Goal: Transaction & Acquisition: Purchase product/service

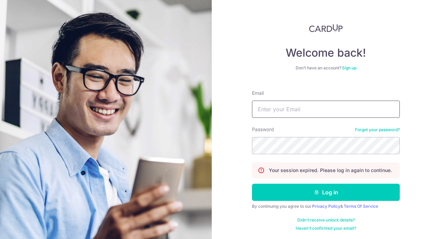
click at [287, 114] on input "Email" at bounding box center [326, 109] width 148 height 17
type input "[EMAIL_ADDRESS][DOMAIN_NAME]"
click at [252, 184] on button "Log in" at bounding box center [326, 192] width 148 height 17
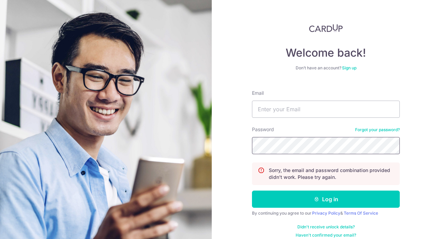
click at [252, 191] on button "Log in" at bounding box center [326, 199] width 148 height 17
click at [283, 109] on input "Email" at bounding box center [326, 109] width 148 height 17
type input "hiro.f9606@gmail.com"
click at [252, 191] on button "Log in" at bounding box center [326, 199] width 148 height 17
click at [297, 110] on input "Email" at bounding box center [326, 109] width 148 height 17
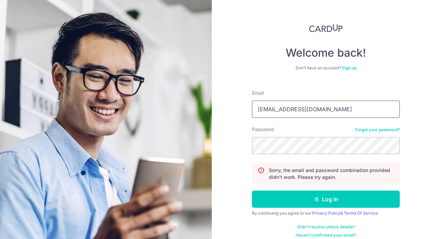
type input "[EMAIL_ADDRESS][DOMAIN_NAME]"
click at [252, 191] on button "Log in" at bounding box center [326, 199] width 148 height 17
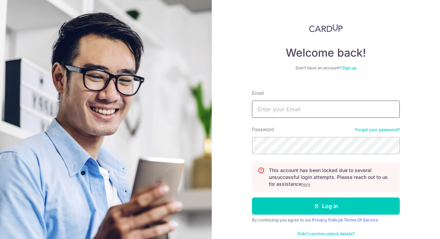
click at [314, 112] on input "Email" at bounding box center [326, 109] width 148 height 17
click at [307, 184] on u "here" at bounding box center [305, 184] width 9 height 5
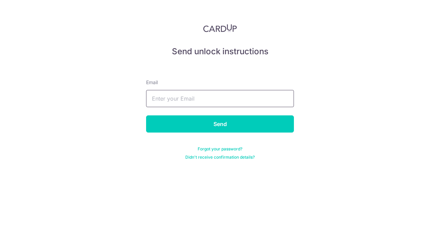
click at [224, 103] on input "text" at bounding box center [220, 98] width 148 height 17
type input "hiro.f9606@gmail.com"
click at [146, 115] on input "Send" at bounding box center [220, 123] width 148 height 17
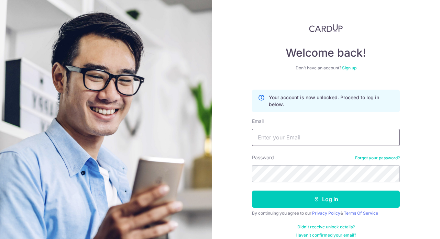
click at [285, 137] on input "Email" at bounding box center [326, 137] width 148 height 17
click at [372, 158] on link "Forgot your password?" at bounding box center [377, 157] width 45 height 5
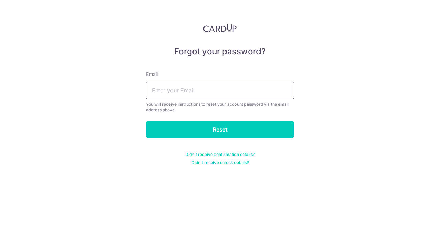
click at [220, 94] on input "text" at bounding box center [220, 90] width 148 height 17
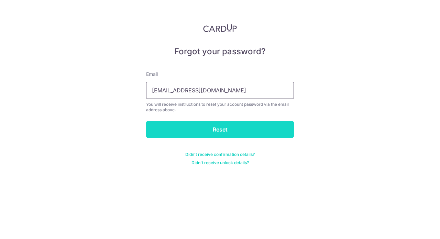
type input "hiro.f9606@gmail.com"
click at [224, 124] on input "Reset" at bounding box center [220, 129] width 148 height 17
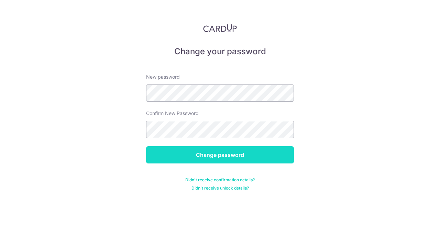
click at [235, 156] on input "Change password" at bounding box center [220, 154] width 148 height 17
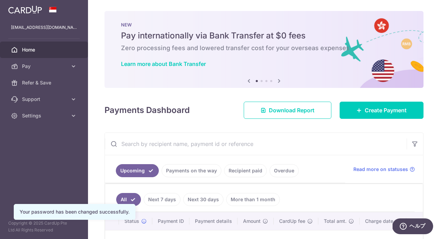
scroll to position [97, 0]
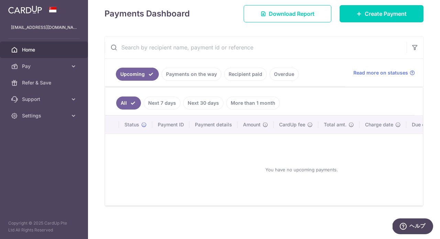
click at [198, 73] on link "Payments on the way" at bounding box center [191, 74] width 60 height 13
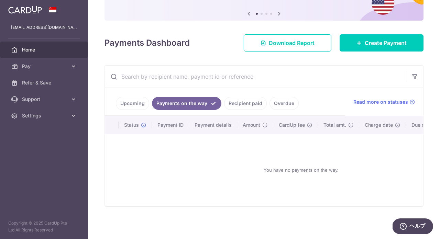
click at [242, 104] on link "Recipient paid" at bounding box center [245, 103] width 43 height 13
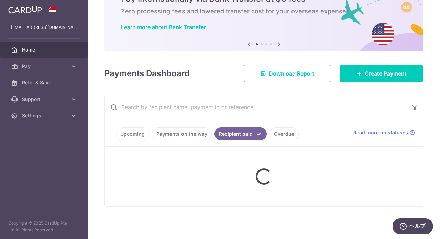
scroll to position [21, 0]
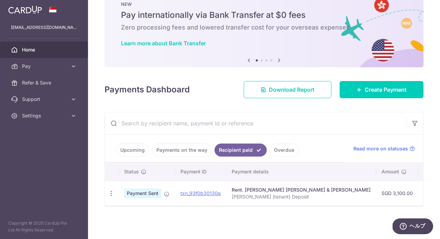
click at [182, 152] on link "Payments on the way" at bounding box center [182, 150] width 60 height 13
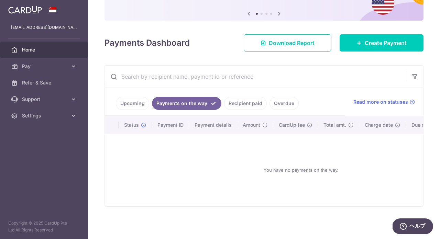
click at [136, 107] on link "Upcoming" at bounding box center [132, 103] width 33 height 13
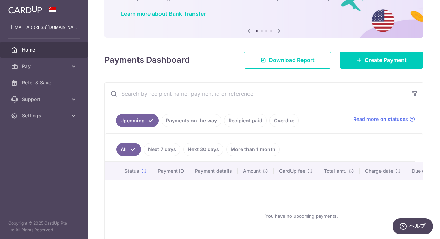
scroll to position [50, 0]
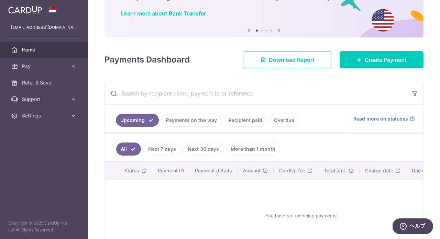
click at [204, 124] on link "Payments on the way" at bounding box center [191, 120] width 60 height 13
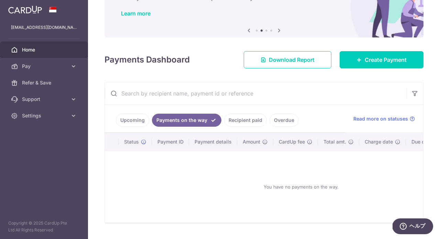
click at [246, 121] on link "Recipient paid" at bounding box center [245, 120] width 43 height 13
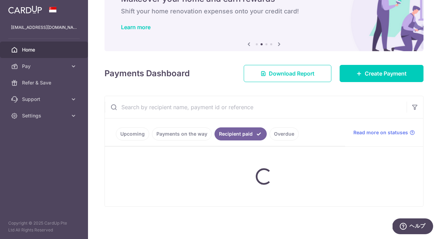
scroll to position [21, 0]
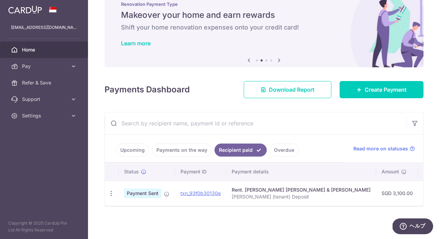
click at [284, 148] on link "Overdue" at bounding box center [283, 150] width 29 height 13
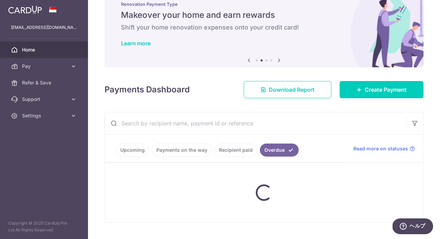
scroll to position [37, 0]
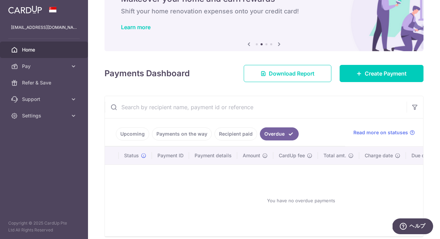
click at [188, 134] on link "Payments on the way" at bounding box center [182, 133] width 60 height 13
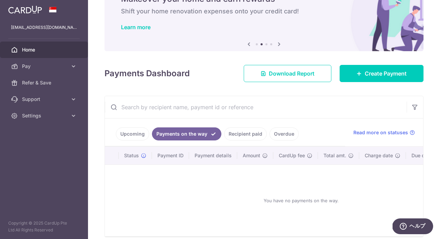
click at [138, 130] on link "Upcoming" at bounding box center [132, 133] width 33 height 13
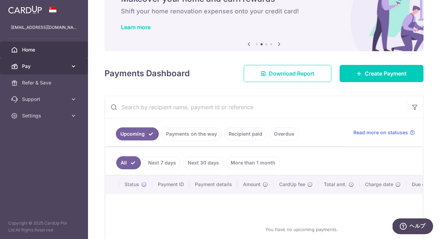
click at [53, 65] on span "Pay" at bounding box center [44, 66] width 45 height 7
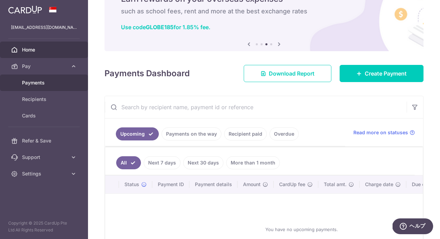
click at [38, 83] on span "Payments" at bounding box center [44, 82] width 45 height 7
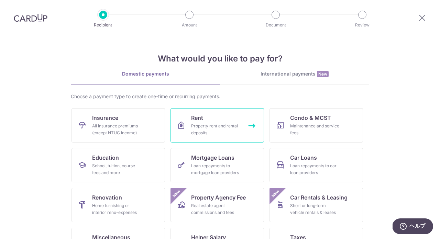
click at [210, 130] on div "Property rent and rental deposits" at bounding box center [215, 130] width 49 height 14
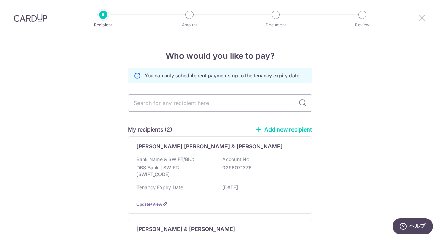
click at [419, 14] on icon at bounding box center [422, 17] width 8 height 9
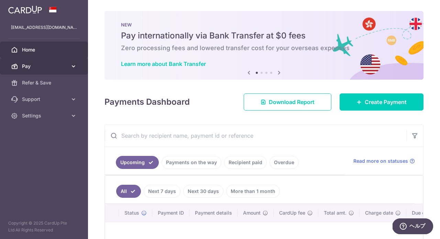
click at [74, 66] on icon at bounding box center [73, 66] width 7 height 7
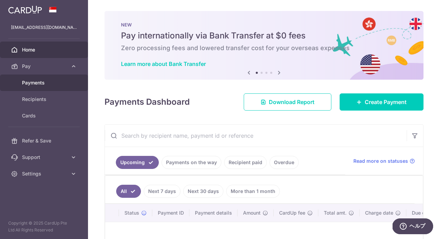
click at [35, 89] on link "Payments" at bounding box center [44, 83] width 88 height 16
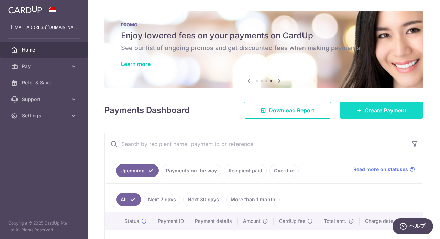
click at [354, 107] on link "Create Payment" at bounding box center [381, 110] width 84 height 17
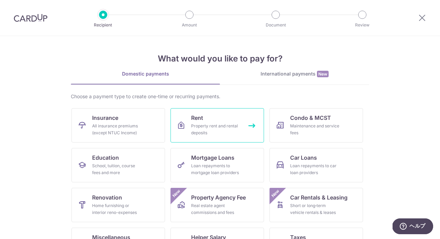
click at [229, 132] on div "Property rent and rental deposits" at bounding box center [215, 130] width 49 height 14
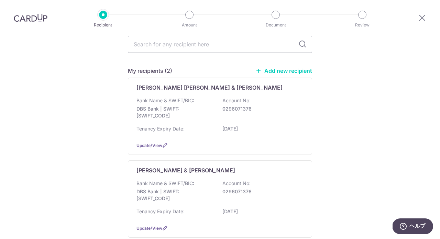
scroll to position [59, 0]
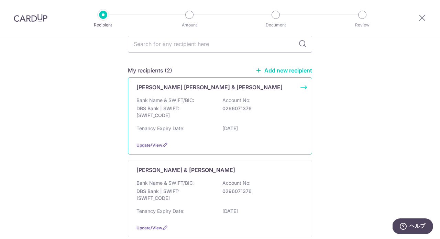
click at [199, 106] on p "DBS Bank | SWIFT: [SWIFT_CODE]" at bounding box center [174, 112] width 77 height 14
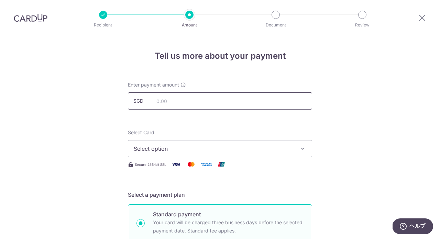
click at [176, 102] on input "text" at bounding box center [220, 100] width 184 height 17
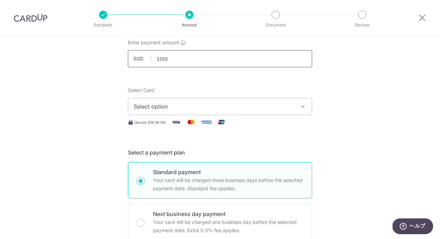
scroll to position [45, 0]
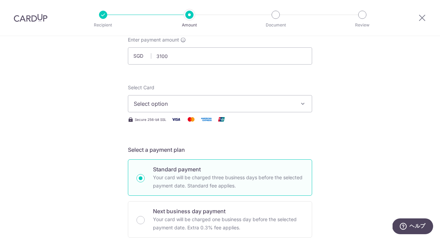
type input "3,100.00"
click at [174, 107] on span "Select option" at bounding box center [214, 104] width 160 height 8
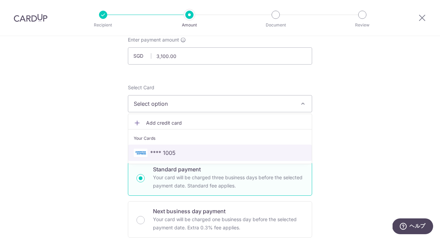
click at [153, 149] on span "**** 1005" at bounding box center [162, 153] width 25 height 8
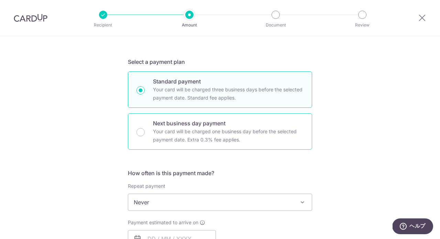
scroll to position [227, 0]
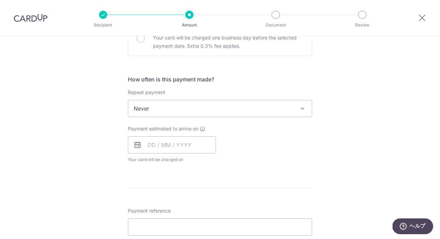
click at [158, 110] on span "Never" at bounding box center [219, 108] width 183 height 16
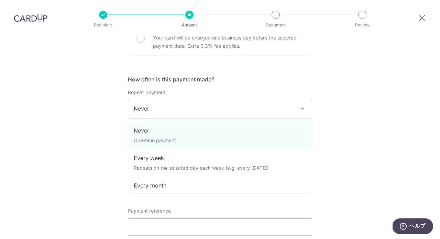
click at [103, 114] on div "Tell us more about your payment Enter payment amount SGD 3,100.00 3100.00 Selec…" at bounding box center [220, 119] width 440 height 621
click at [150, 108] on span "Never" at bounding box center [219, 108] width 183 height 16
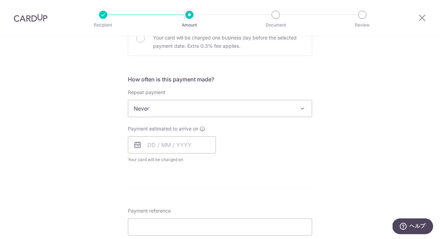
click at [119, 122] on div "Tell us more about your payment Enter payment amount SGD 3,100.00 3100.00 Selec…" at bounding box center [220, 119] width 440 height 621
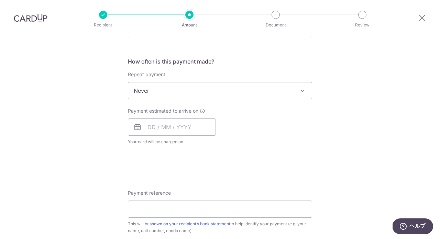
click at [146, 91] on span "Never" at bounding box center [219, 90] width 183 height 16
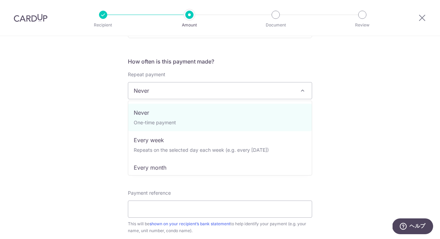
click at [122, 111] on div "Tell us more about your payment Enter payment amount SGD 3,100.00 3100.00 Selec…" at bounding box center [220, 102] width 440 height 621
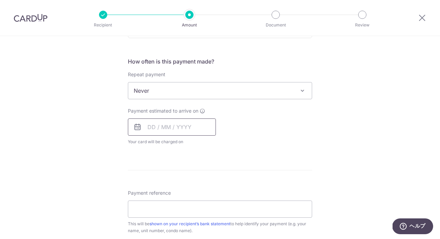
click at [154, 126] on input "text" at bounding box center [172, 126] width 88 height 17
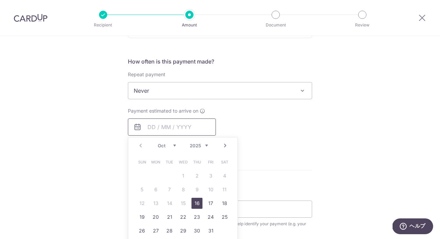
scroll to position [262, 0]
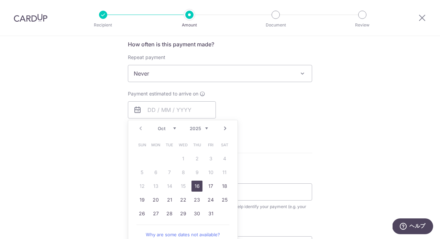
click at [196, 185] on link "16" at bounding box center [196, 186] width 11 height 11
type input "[DATE]"
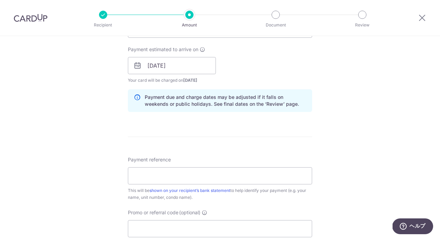
scroll to position [336, 0]
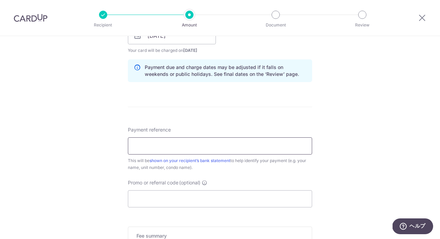
click at [144, 145] on input "Payment reference" at bounding box center [220, 145] width 184 height 17
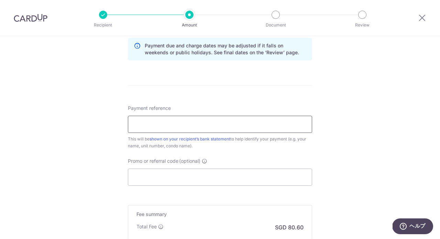
scroll to position [359, 0]
click at [216, 122] on input "Fukuawa / Espada 26-06" at bounding box center [220, 122] width 184 height 17
click at [227, 123] on input "Fukuawa Espada 26-06" at bounding box center [220, 122] width 184 height 17
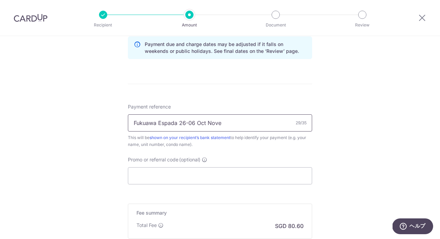
click button "Add Card" at bounding box center [0, 0] width 0 height 0
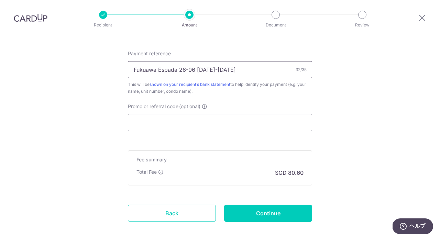
scroll to position [413, 0]
click at [147, 69] on input "Fukuawa Espada 26-06 Oct15-Nov14" at bounding box center [220, 68] width 184 height 17
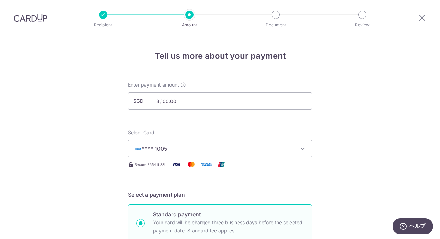
scroll to position [446, 0]
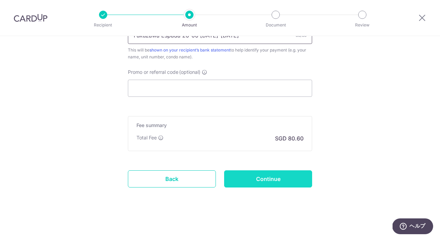
type input "Fukuzawa Espada 26-06 [DATE]-[DATE]"
click at [262, 176] on input "Continue" at bounding box center [268, 178] width 88 height 17
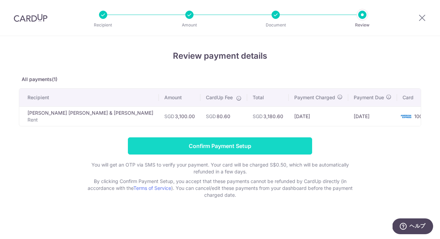
click at [227, 148] on input "Confirm Payment Setup" at bounding box center [220, 145] width 184 height 17
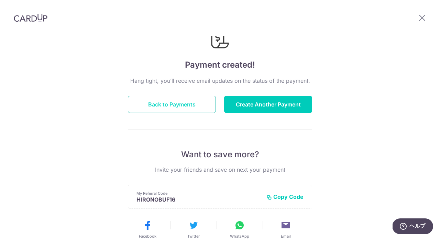
scroll to position [33, 0]
click at [188, 103] on button "Back to Payments" at bounding box center [172, 104] width 88 height 17
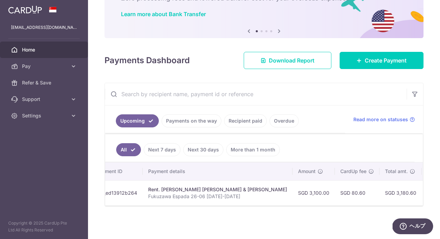
scroll to position [0, 67]
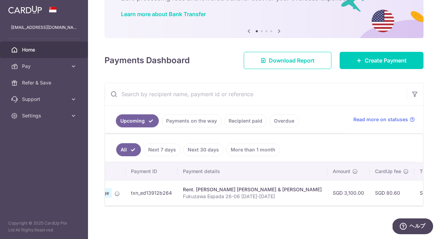
click at [168, 149] on link "Next 7 days" at bounding box center [162, 149] width 37 height 13
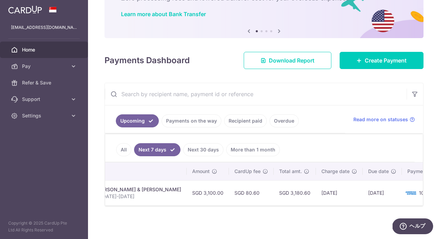
scroll to position [0, 0]
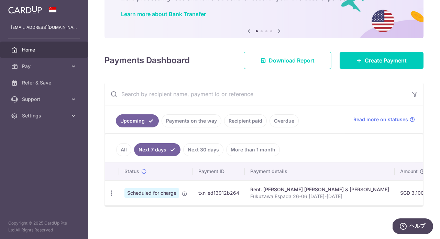
click at [194, 149] on link "Next 30 days" at bounding box center [203, 149] width 40 height 13
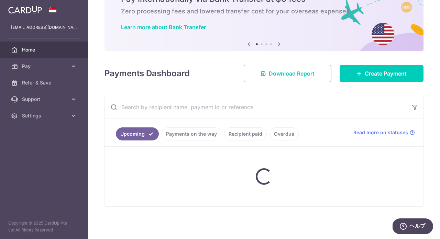
scroll to position [50, 0]
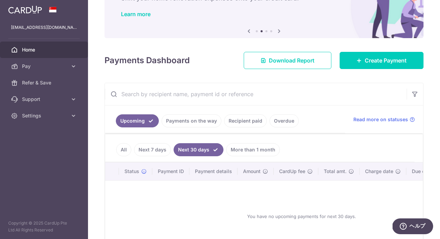
click at [149, 148] on link "Next 7 days" at bounding box center [152, 149] width 37 height 13
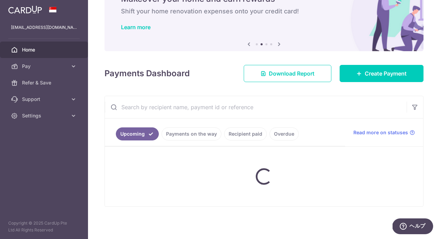
scroll to position [37, 0]
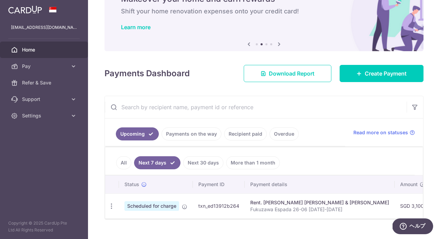
click at [126, 160] on link "All" at bounding box center [123, 162] width 15 height 13
click at [161, 161] on link "Next 7 days" at bounding box center [162, 162] width 37 height 13
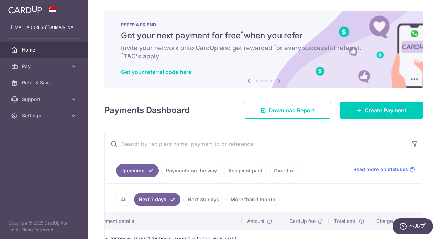
scroll to position [0, 153]
